Goal: Browse casually

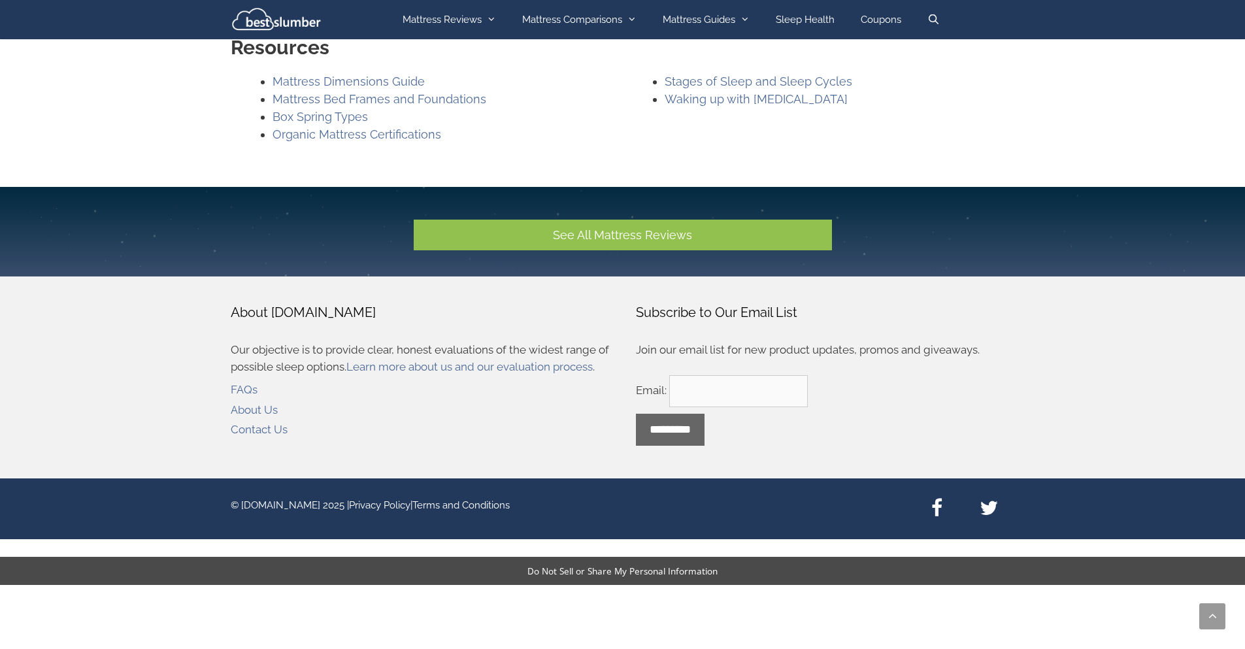
scroll to position [1178, 0]
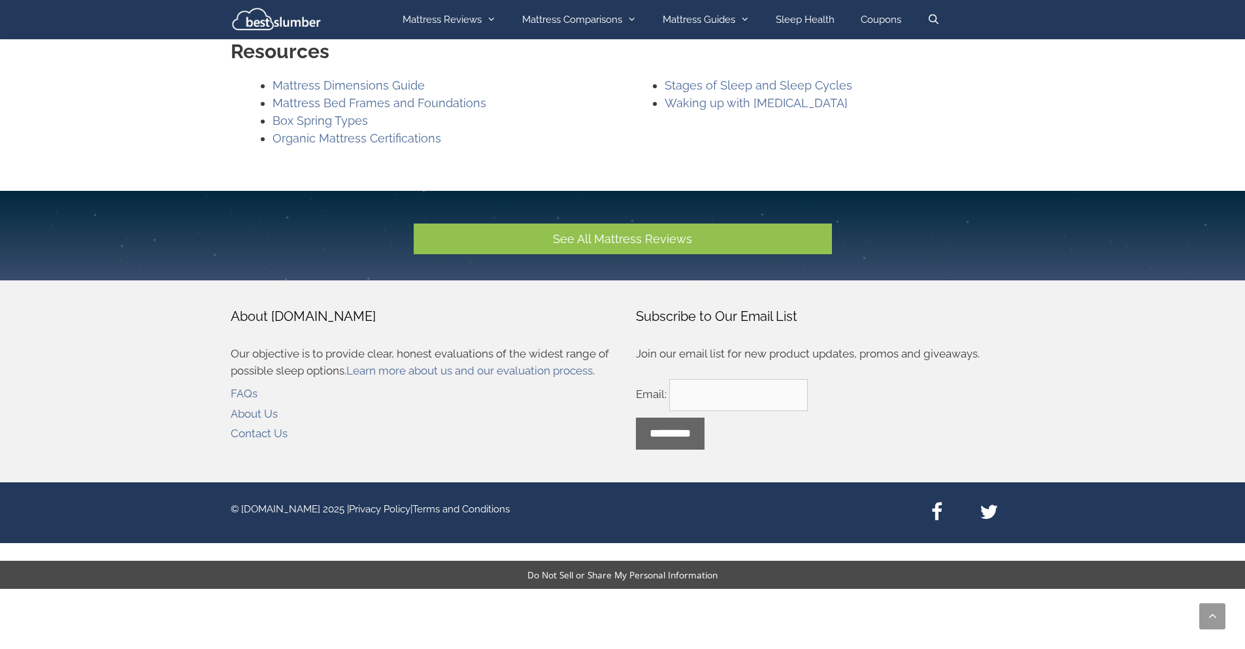
scroll to position [1178, 0]
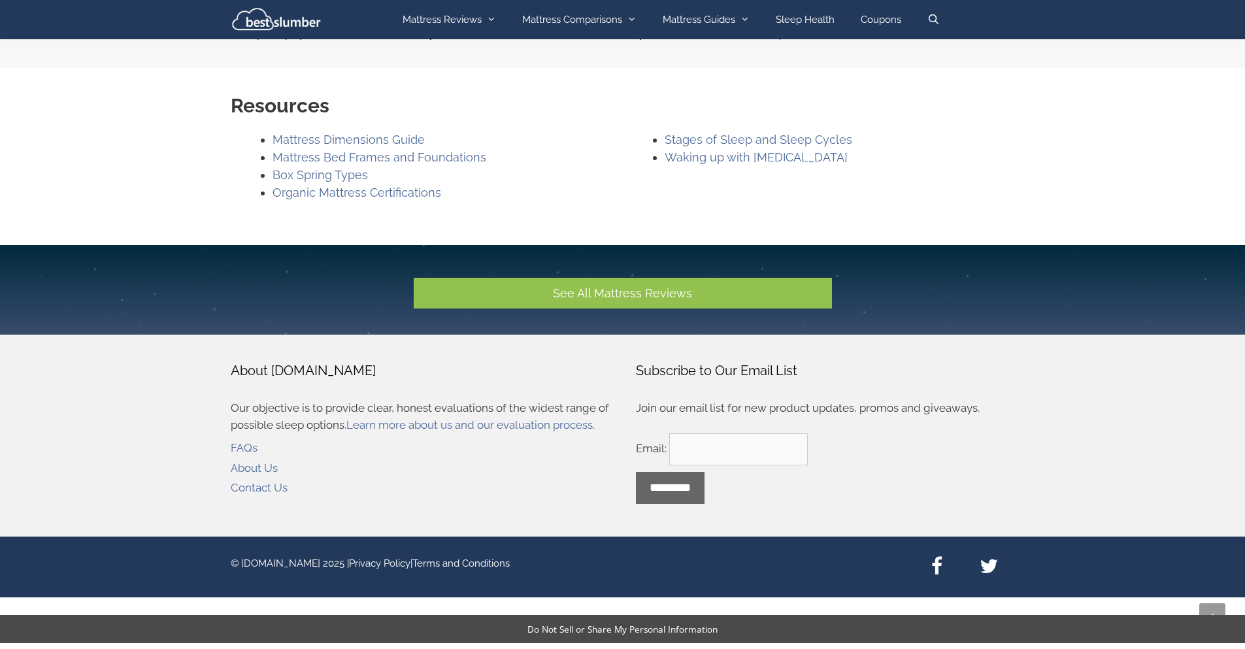
scroll to position [1178, 0]
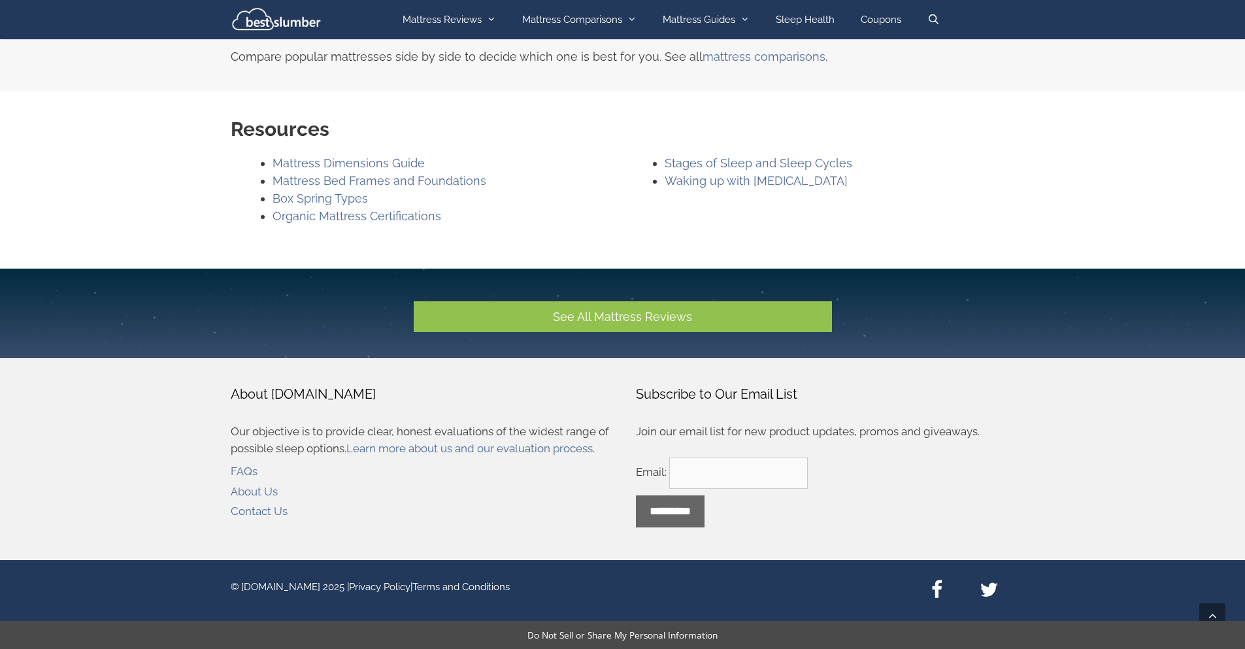
scroll to position [446, 0]
